Goal: Find specific page/section: Find specific page/section

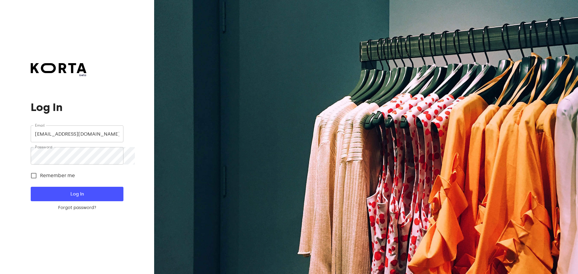
drag, startPoint x: 105, startPoint y: 205, endPoint x: 109, endPoint y: 204, distance: 3.4
click at [105, 201] on button "Log In" at bounding box center [77, 194] width 92 height 14
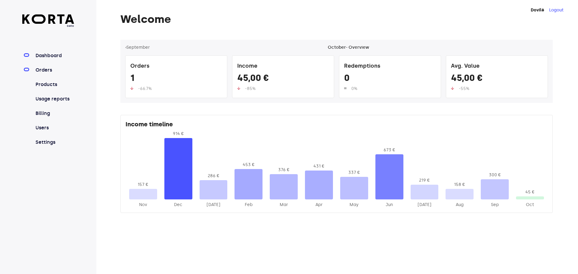
click at [51, 74] on link "Orders" at bounding box center [54, 70] width 40 height 7
